Goal: Use online tool/utility: Utilize a website feature to perform a specific function

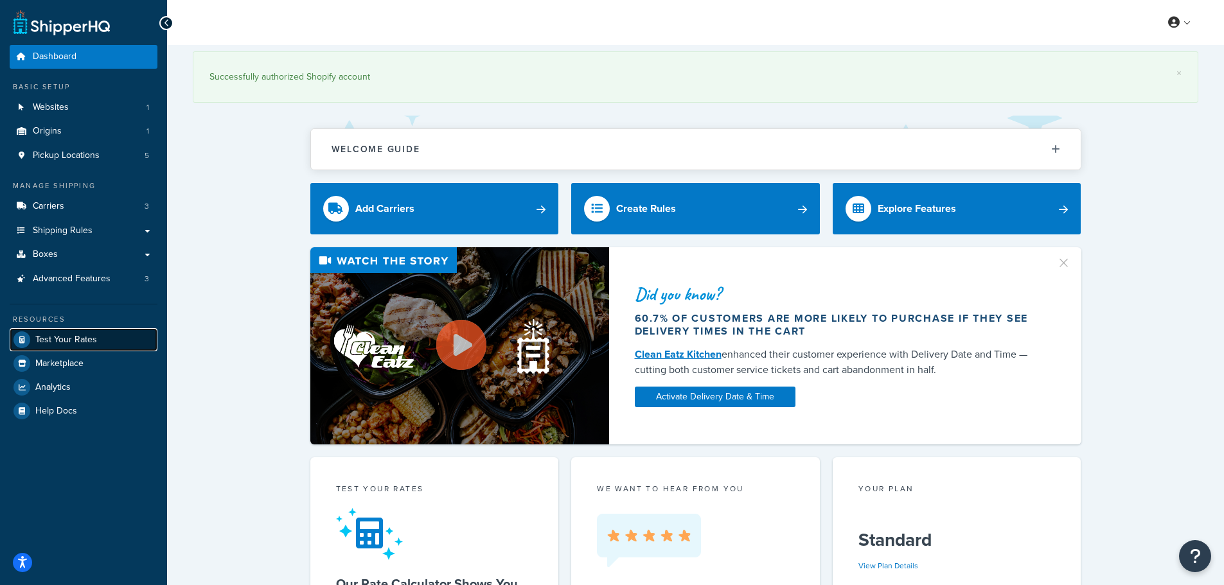
click at [101, 337] on link "Test Your Rates" at bounding box center [84, 339] width 148 height 23
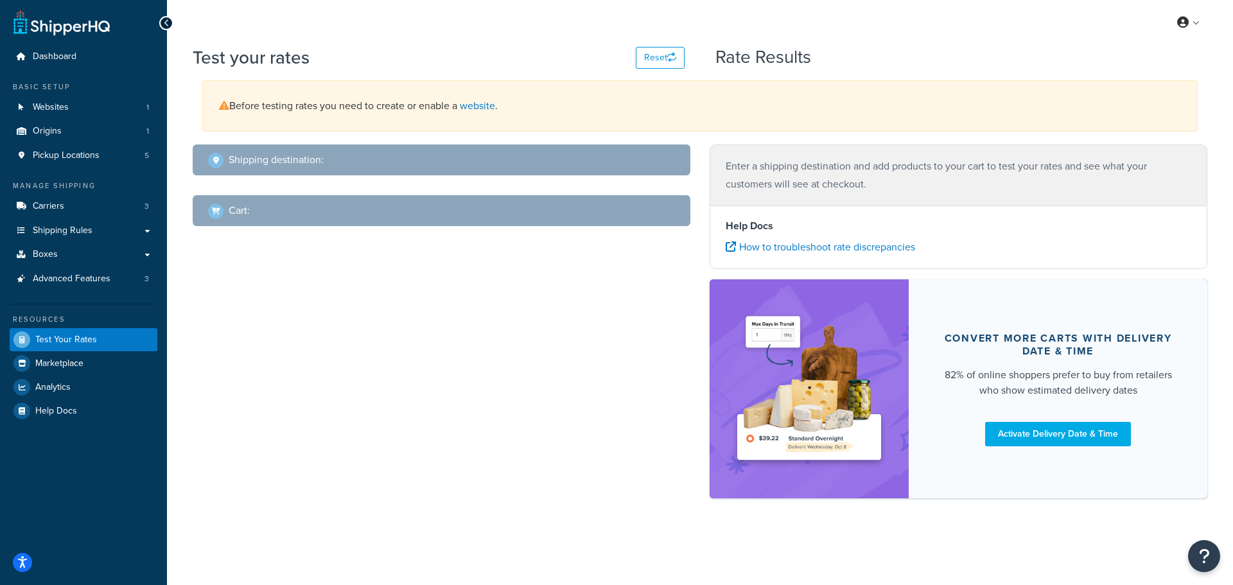
select select "[GEOGRAPHIC_DATA]"
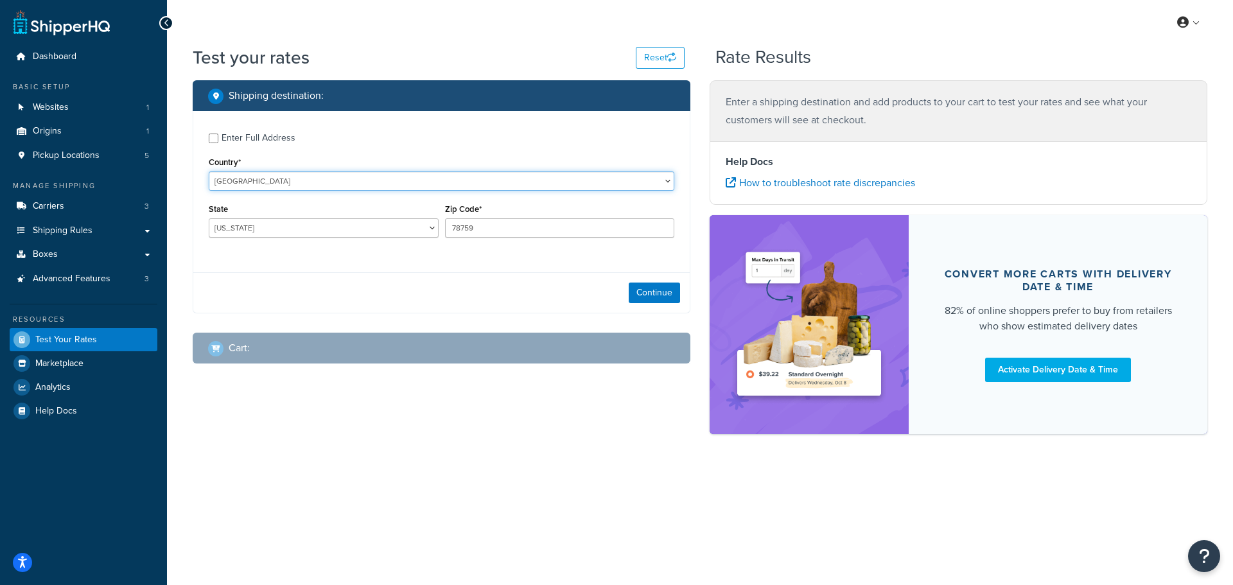
click at [360, 179] on select "[GEOGRAPHIC_DATA] [GEOGRAPHIC_DATA] [GEOGRAPHIC_DATA] [GEOGRAPHIC_DATA] [GEOGRA…" at bounding box center [442, 181] width 466 height 19
click at [267, 132] on div "Enter Full Address" at bounding box center [259, 138] width 74 height 18
click at [218, 134] on input "Enter Full Address" at bounding box center [214, 139] width 10 height 10
checkbox input "true"
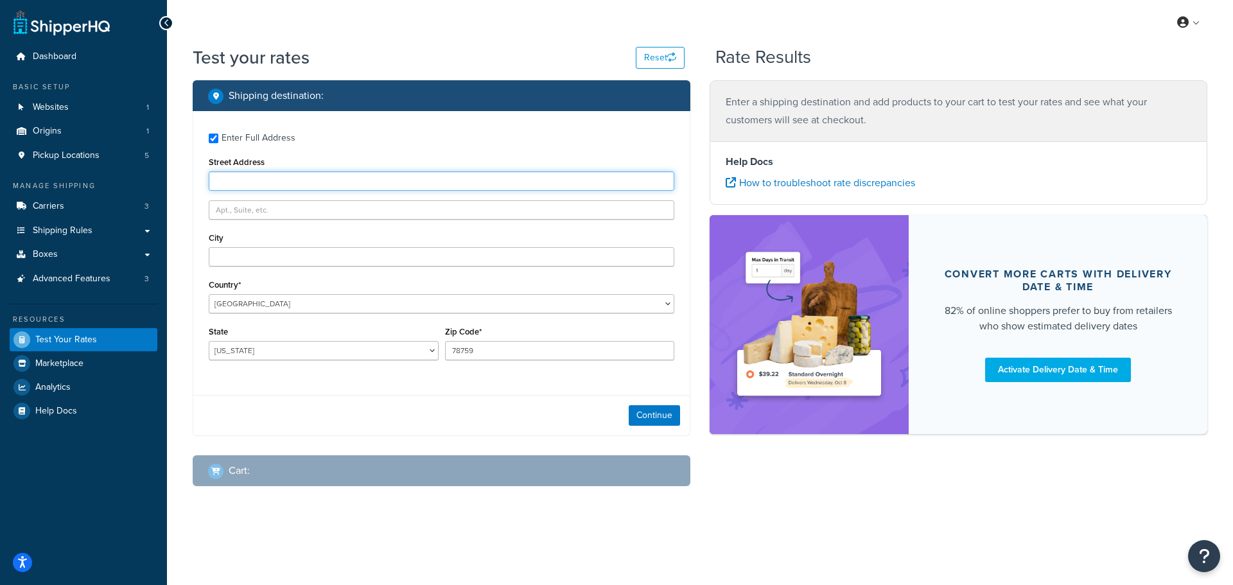
click at [356, 187] on input "Street Address" at bounding box center [442, 181] width 466 height 19
paste input "[STREET_ADDRESS]"
type input "[STREET_ADDRESS]"
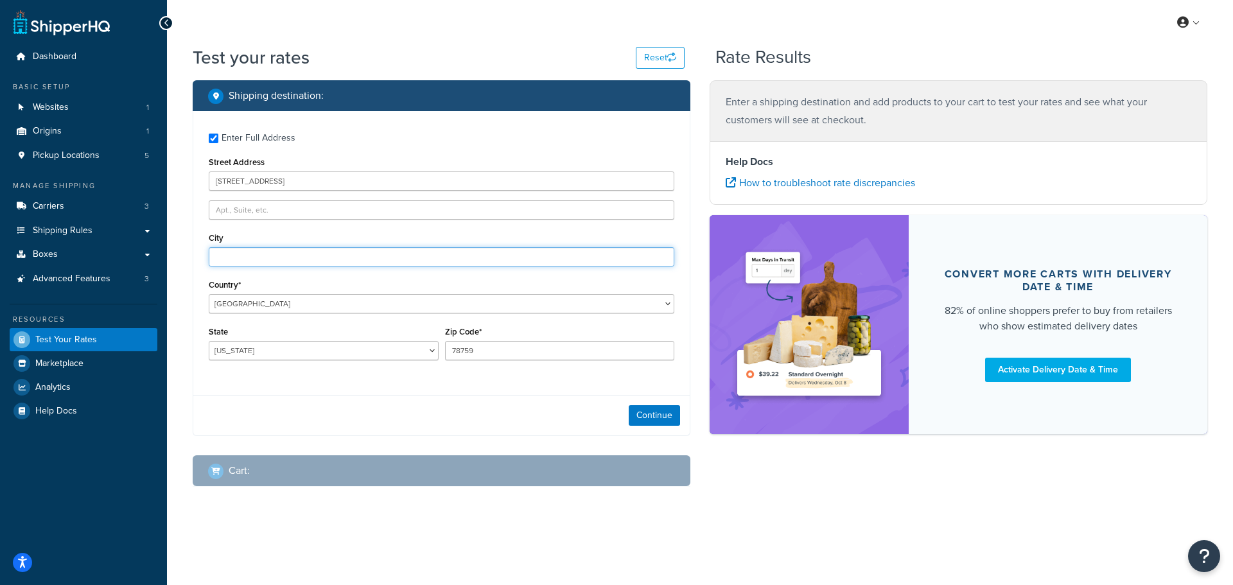
click at [279, 258] on input "City" at bounding box center [442, 256] width 466 height 19
paste input "[GEOGRAPHIC_DATA]"
type input "[GEOGRAPHIC_DATA]"
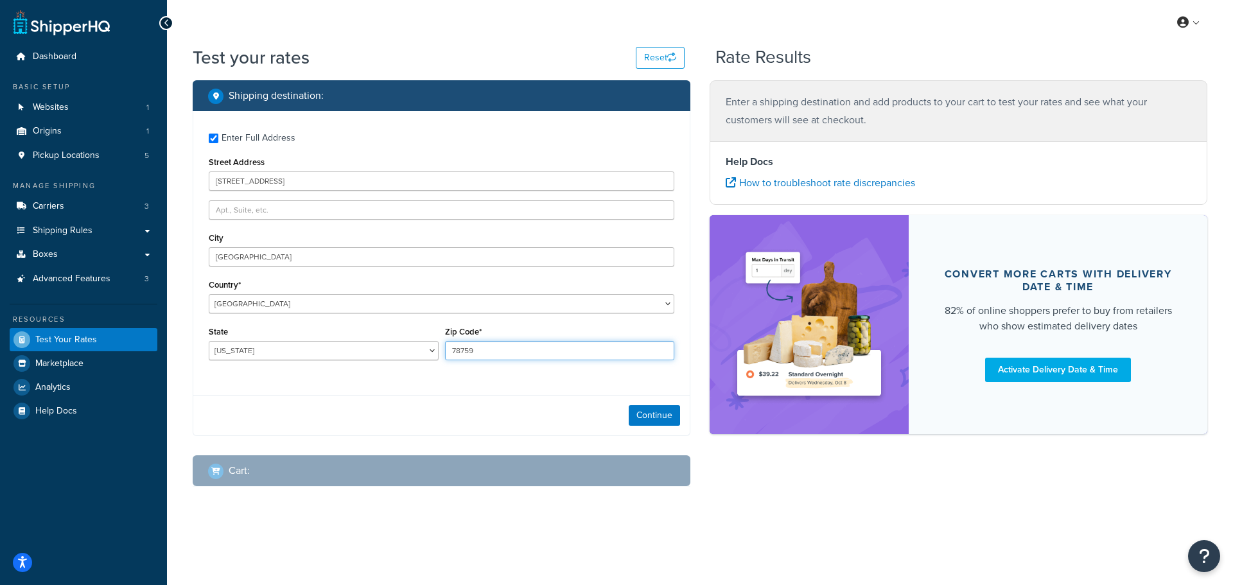
click at [517, 355] on input "78759" at bounding box center [560, 350] width 230 height 19
paste input "68137"
type input "68137"
click at [461, 396] on div "Continue" at bounding box center [441, 415] width 497 height 40
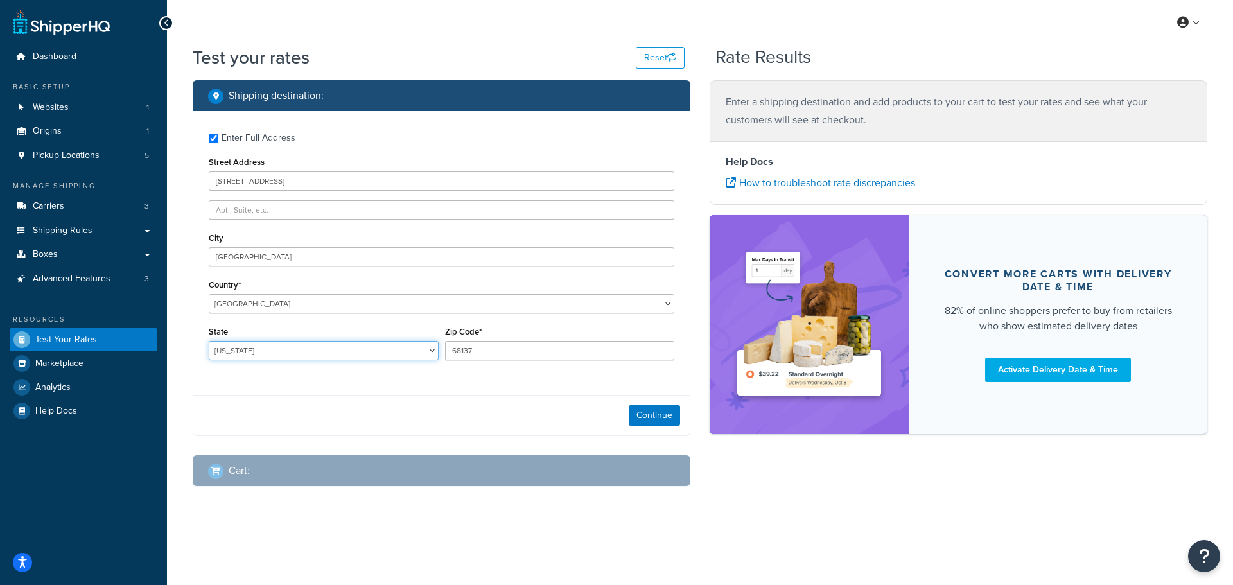
click at [342, 347] on select "[US_STATE] [US_STATE] [US_STATE] [US_STATE] [US_STATE] Armed Forces Americas Ar…" at bounding box center [324, 350] width 230 height 19
select select "NE"
click at [209, 342] on select "[US_STATE] [US_STATE] [US_STATE] [US_STATE] [US_STATE] Armed Forces Americas Ar…" at bounding box center [324, 350] width 230 height 19
click at [651, 409] on button "Continue" at bounding box center [654, 415] width 51 height 21
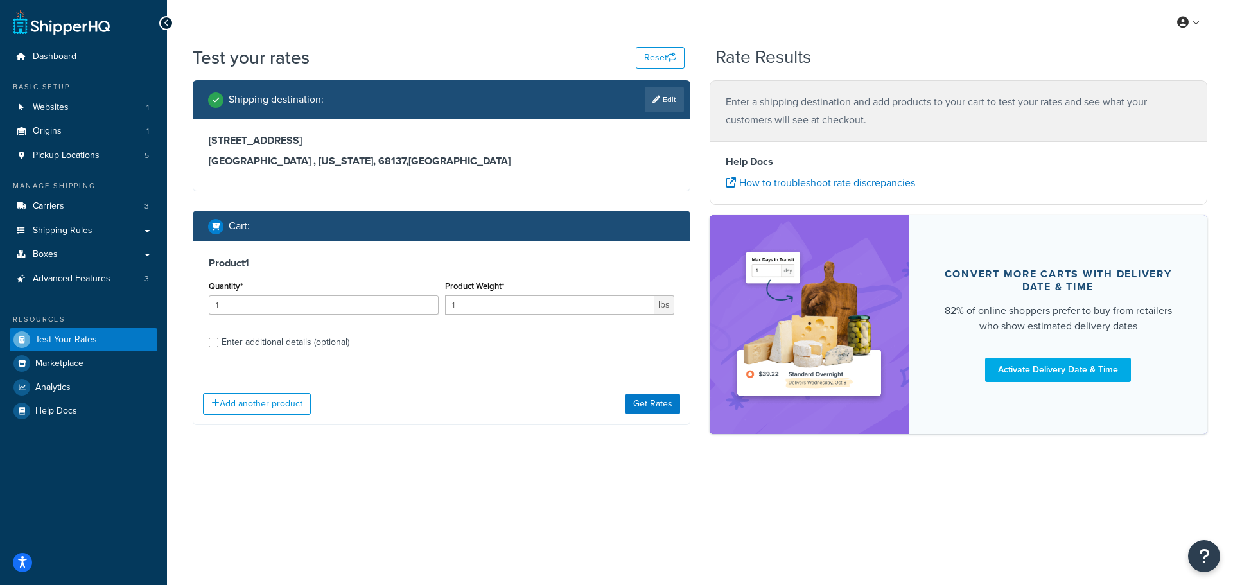
click at [277, 347] on div "Enter additional details (optional)" at bounding box center [286, 342] width 128 height 18
click at [218, 347] on input "Enter additional details (optional)" at bounding box center [214, 343] width 10 height 10
checkbox input "true"
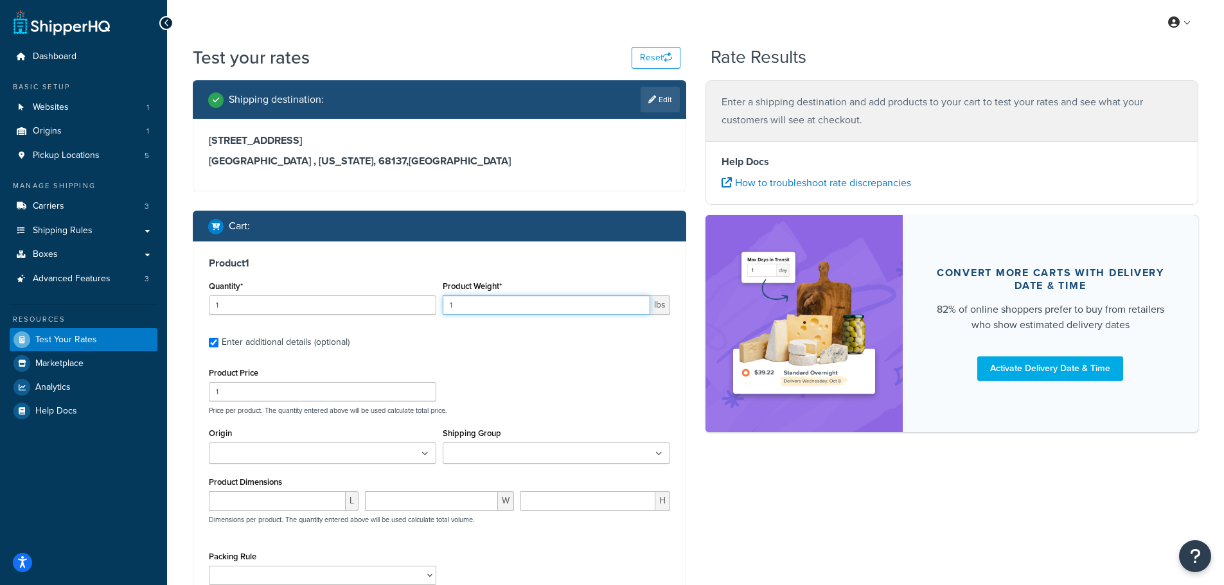
click at [520, 309] on input "1" at bounding box center [546, 304] width 207 height 19
click at [523, 309] on input "1" at bounding box center [546, 304] width 207 height 19
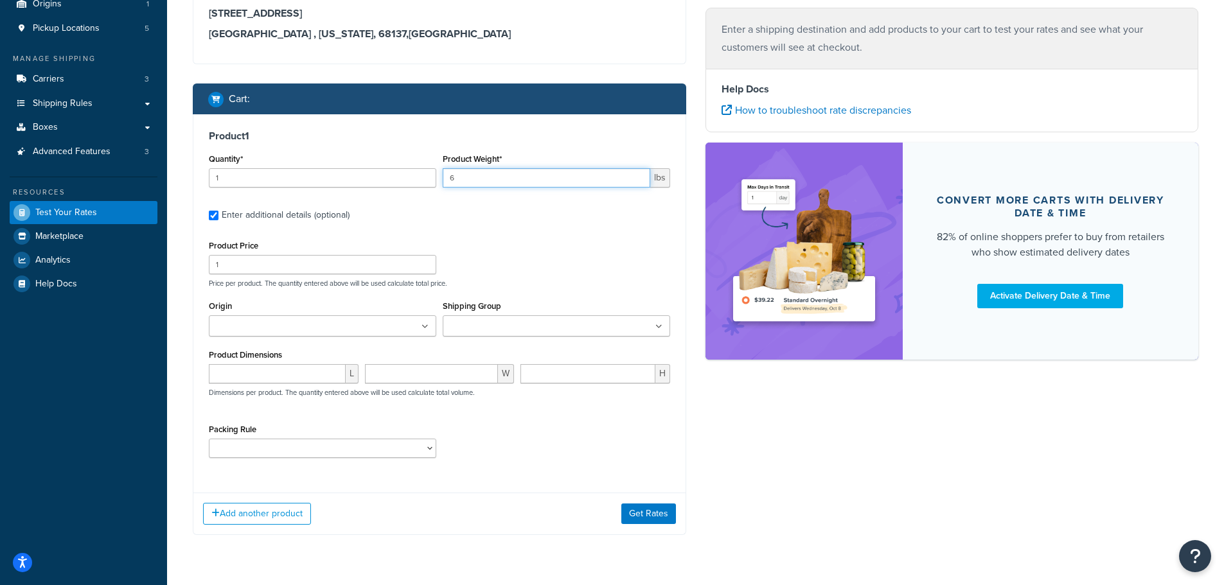
scroll to position [128, 0]
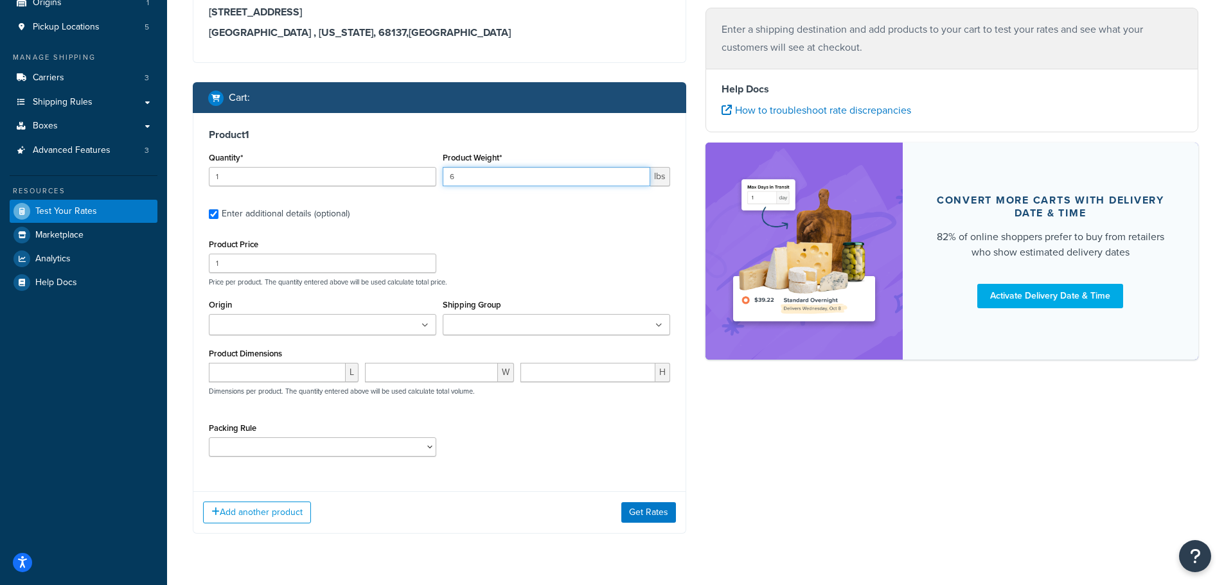
type input "6"
click at [355, 326] on ul at bounding box center [322, 324] width 227 height 21
drag, startPoint x: 282, startPoint y: 346, endPoint x: 326, endPoint y: 348, distance: 43.8
click at [513, 311] on div "Shipping Group Heavy Large Medium Small" at bounding box center [556, 315] width 227 height 39
click at [516, 330] on input "Shipping Group" at bounding box center [503, 326] width 114 height 14
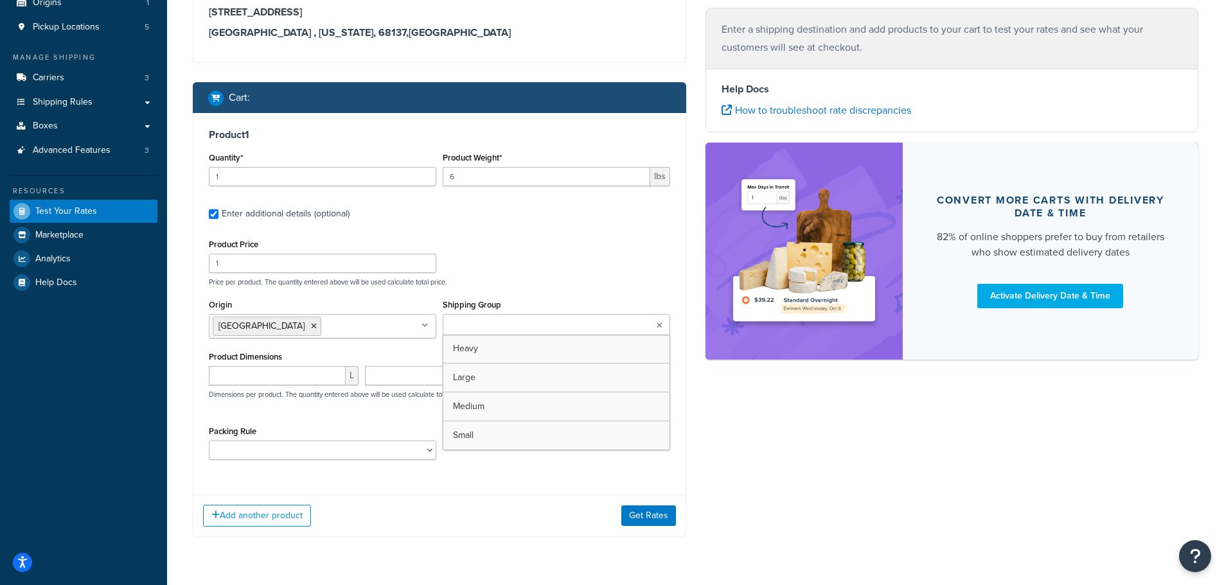
click at [502, 265] on div "Product Price 1 Price per product. The quantity entered above will be used calc…" at bounding box center [440, 261] width 468 height 51
click at [269, 368] on input "number" at bounding box center [277, 375] width 137 height 19
type input "12"
type input "6"
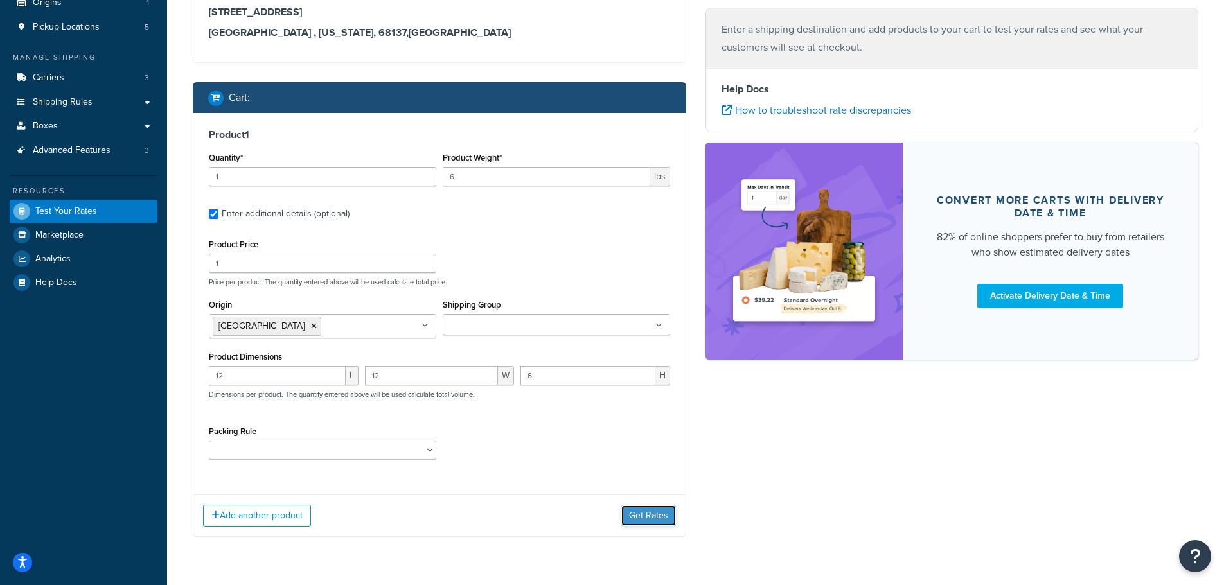
click at [650, 511] on button "Get Rates" at bounding box center [648, 516] width 55 height 21
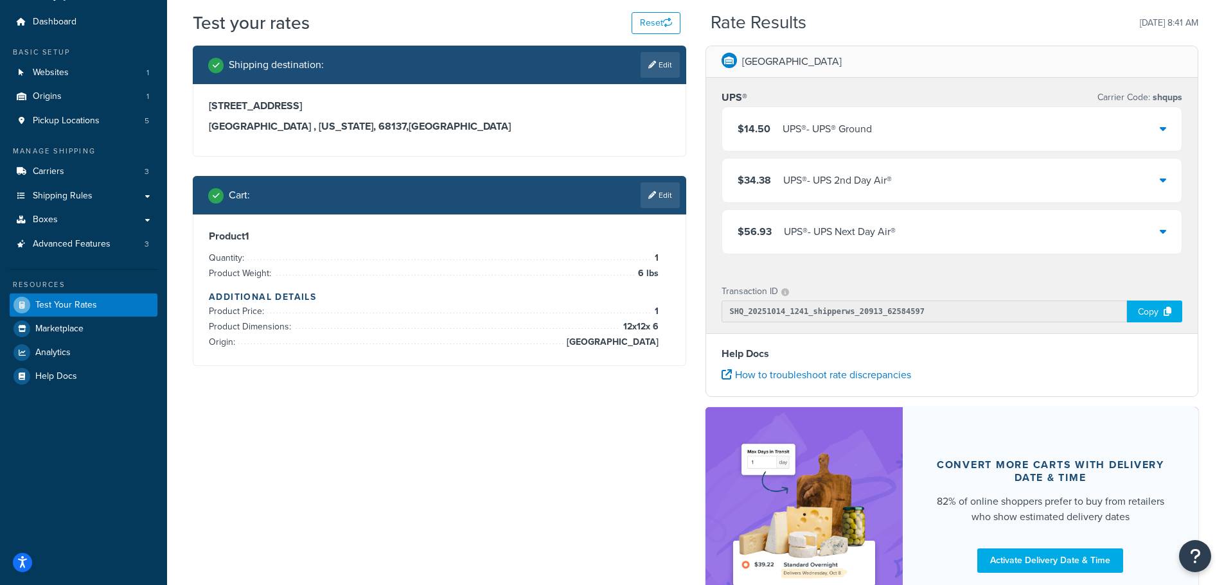
scroll to position [64, 0]
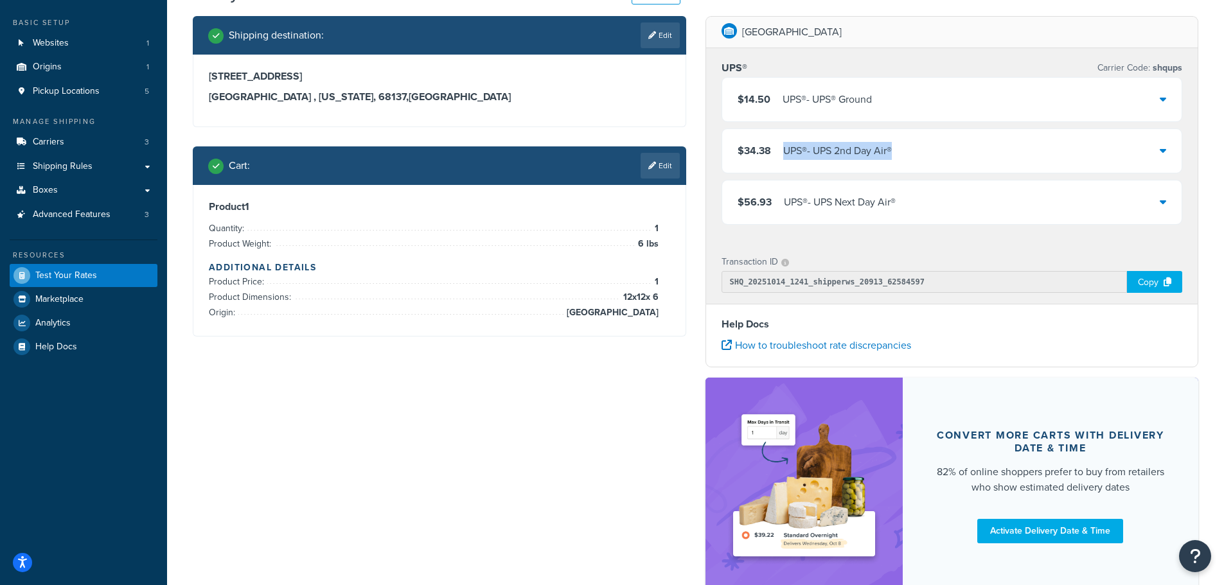
copy div "UPS® - UPS 2nd Day Air®"
drag, startPoint x: 897, startPoint y: 153, endPoint x: 775, endPoint y: 152, distance: 121.4
click at [775, 152] on div "$34.38 UPS® - UPS 2nd Day Air®" at bounding box center [952, 151] width 460 height 44
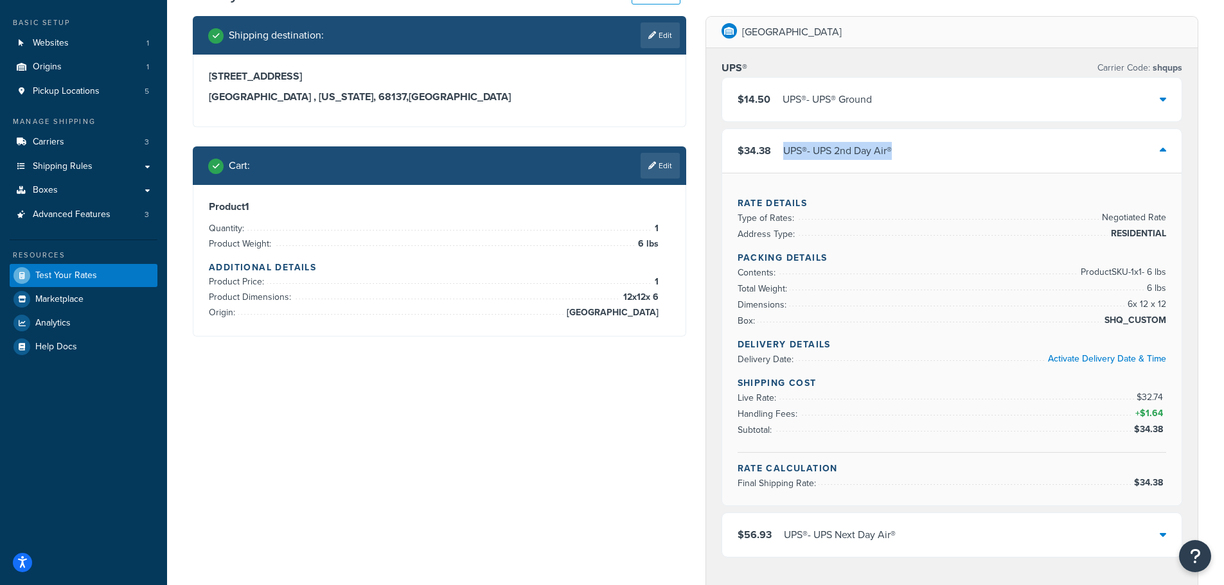
click at [937, 143] on div "$34.38 UPS® - UPS 2nd Day Air®" at bounding box center [952, 151] width 460 height 44
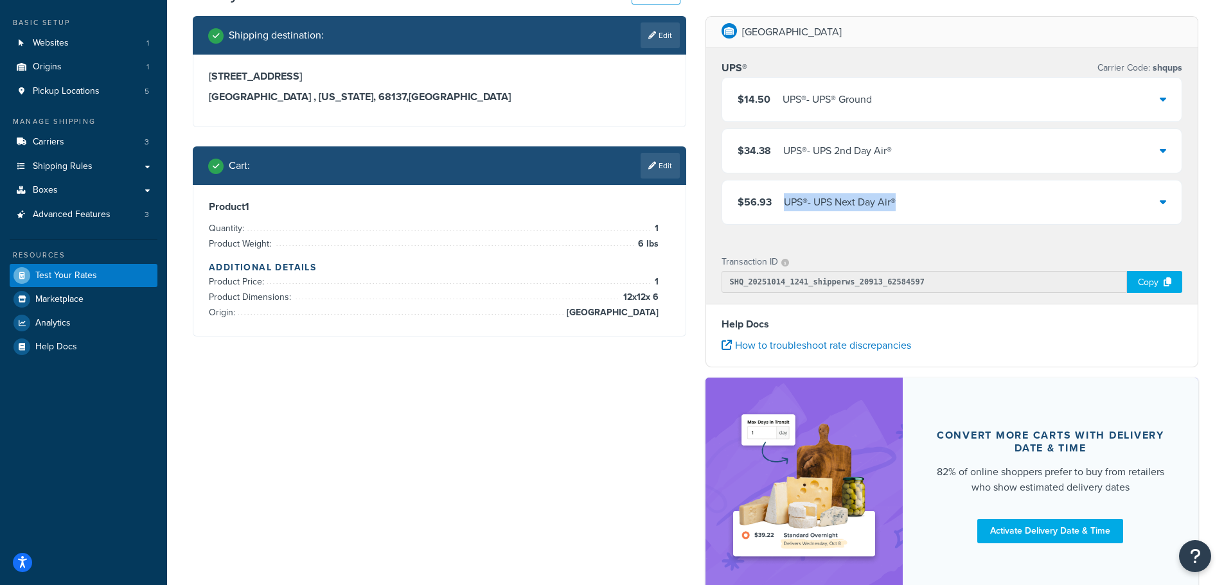
copy div "UPS® - UPS Next Day Air®"
drag, startPoint x: 912, startPoint y: 186, endPoint x: 778, endPoint y: 205, distance: 135.6
click at [778, 205] on div "$56.93 UPS® - UPS Next Day Air®" at bounding box center [952, 202] width 460 height 44
